Goal: Find specific page/section: Find specific page/section

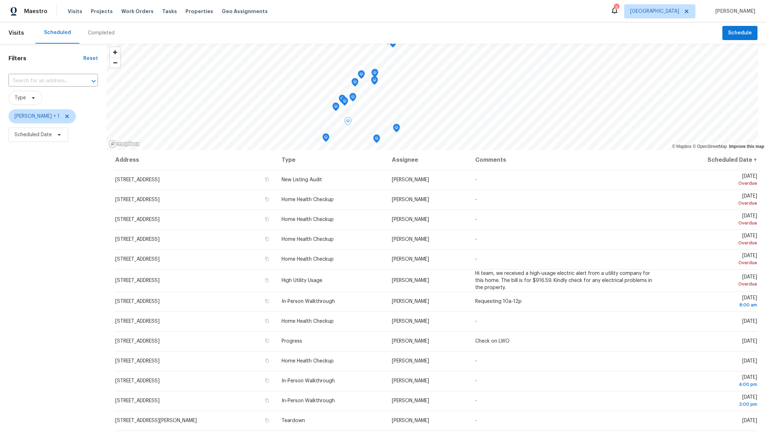
scroll to position [79, 0]
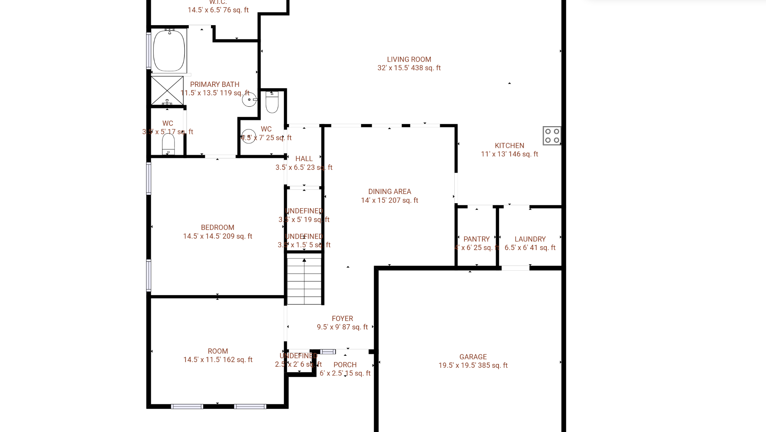
click at [520, 184] on img at bounding box center [383, 255] width 348 height 196
click at [519, 183] on img at bounding box center [383, 255] width 348 height 196
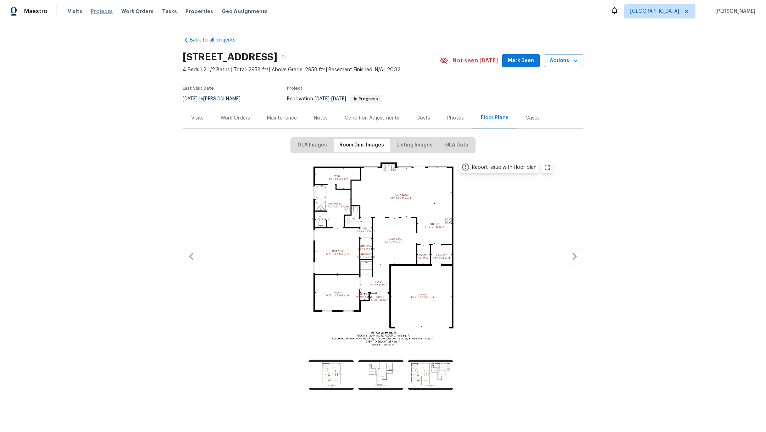
click at [102, 14] on span "Projects" at bounding box center [102, 11] width 22 height 7
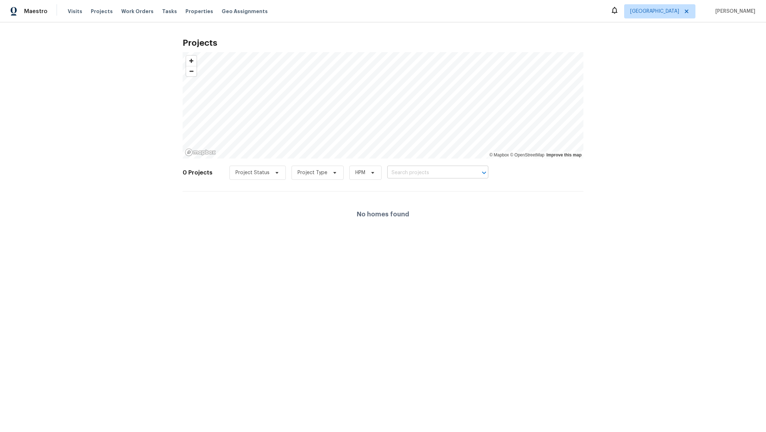
click at [395, 173] on input "text" at bounding box center [427, 172] width 81 height 11
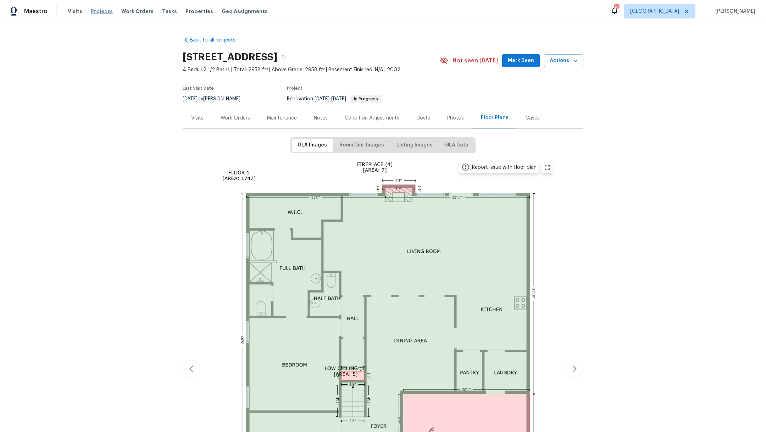
click at [99, 11] on span "Projects" at bounding box center [102, 11] width 22 height 7
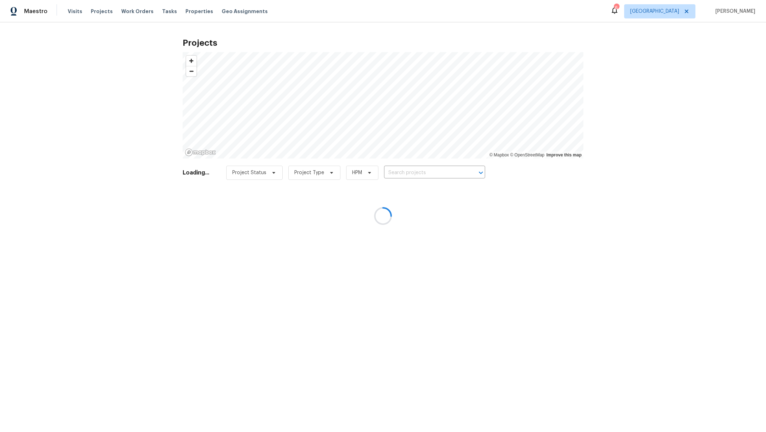
click at [404, 174] on div at bounding box center [383, 216] width 766 height 432
click at [396, 171] on div at bounding box center [383, 216] width 766 height 432
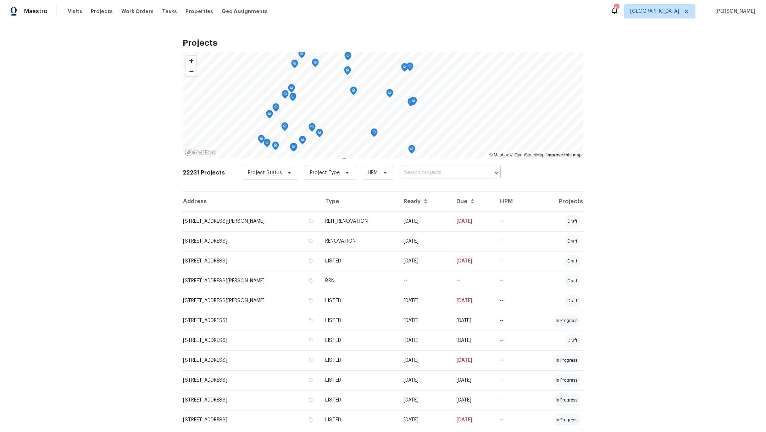
click at [399, 170] on input "text" at bounding box center [439, 172] width 81 height 11
drag, startPoint x: 431, startPoint y: 174, endPoint x: 344, endPoint y: 172, distance: 87.2
click at [344, 172] on div "Project Status Project Type HPM silverstone ​" at bounding box center [371, 173] width 259 height 14
type input "silver"
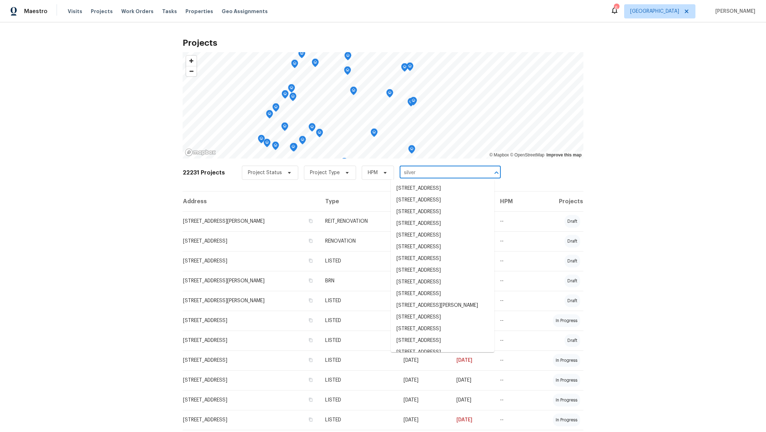
scroll to position [772, 0]
click at [435, 344] on li "21827 Silverbrook Ln, Katy, TX 77449" at bounding box center [443, 343] width 104 height 12
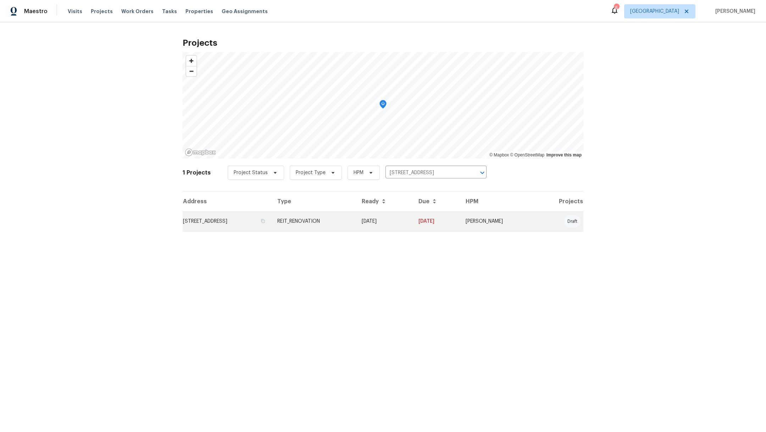
click at [197, 222] on td "21827 Silverbrook Ln, Katy, TX 77449" at bounding box center [227, 221] width 89 height 20
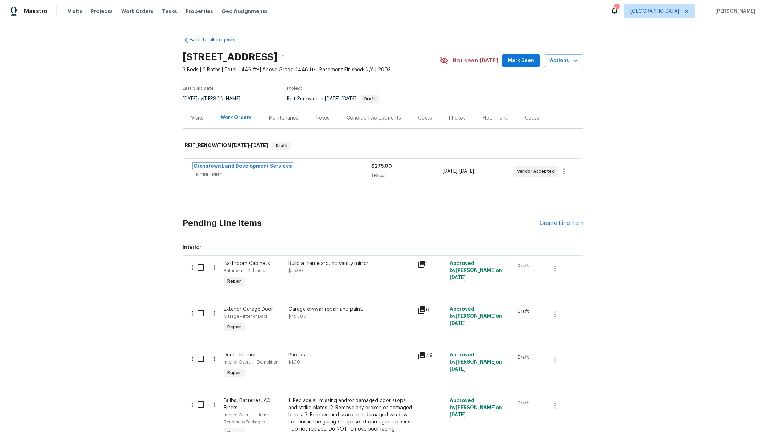
click at [202, 165] on link "Crosstown Land Development Services" at bounding box center [243, 166] width 98 height 5
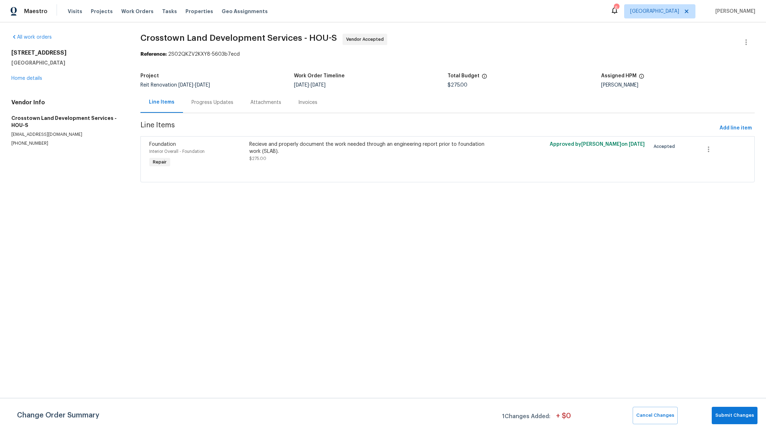
click at [218, 104] on div "Progress Updates" at bounding box center [212, 102] width 42 height 7
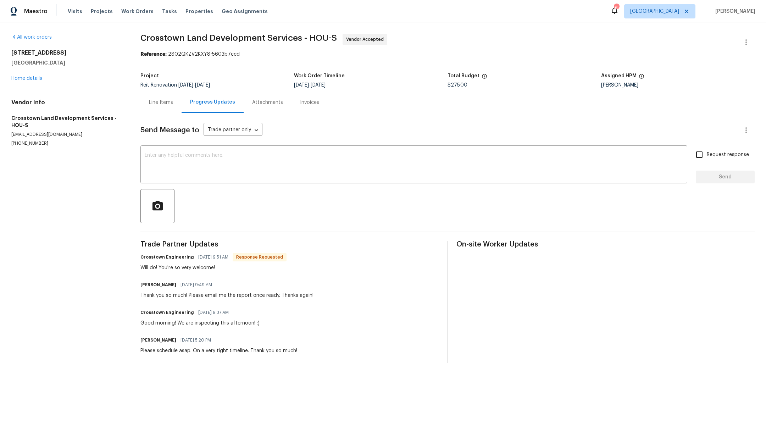
click at [30, 81] on div "21827 Silverbrook Ln Katy, TX 77449 Home details" at bounding box center [67, 65] width 112 height 33
click at [29, 80] on link "Home details" at bounding box center [26, 78] width 31 height 5
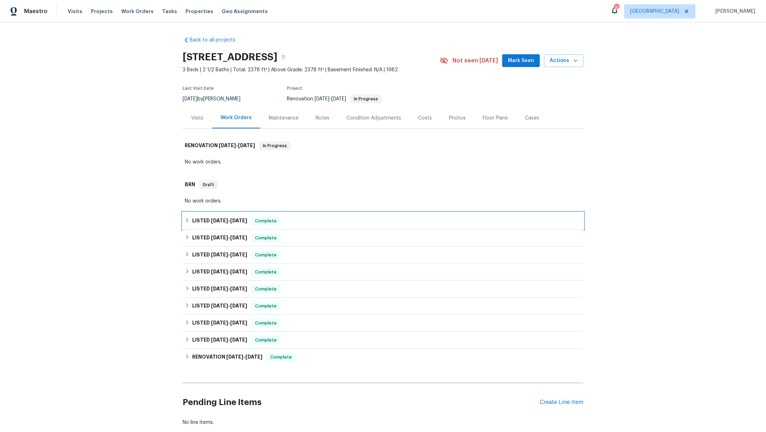
click at [205, 217] on h6 "LISTED 8/28/25 - 9/2/25" at bounding box center [219, 221] width 55 height 9
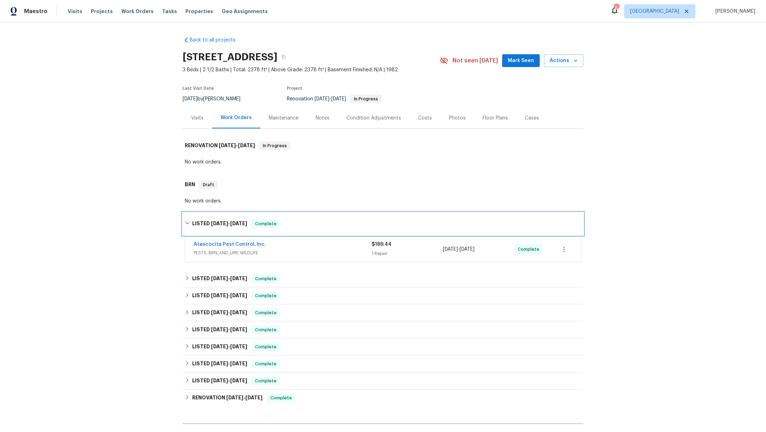
click at [205, 217] on div "LISTED 8/28/25 - 9/2/25 Complete" at bounding box center [383, 223] width 401 height 23
